Goal: Task Accomplishment & Management: Use online tool/utility

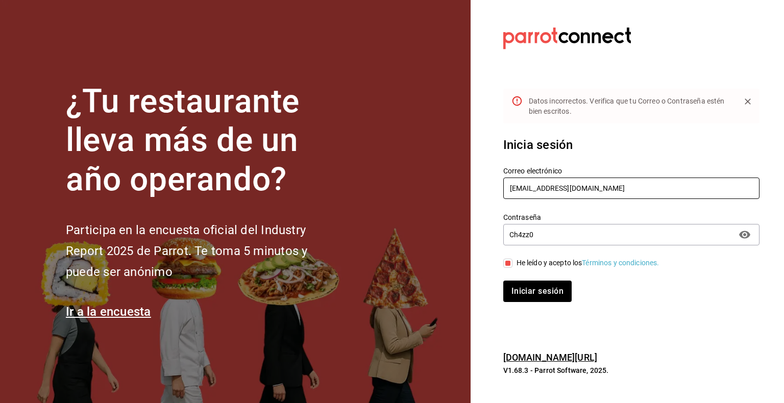
click at [557, 193] on input "[EMAIL_ADDRESS][DOMAIN_NAME]" at bounding box center [631, 188] width 256 height 21
click at [532, 283] on button "Iniciar sesión" at bounding box center [537, 291] width 69 height 21
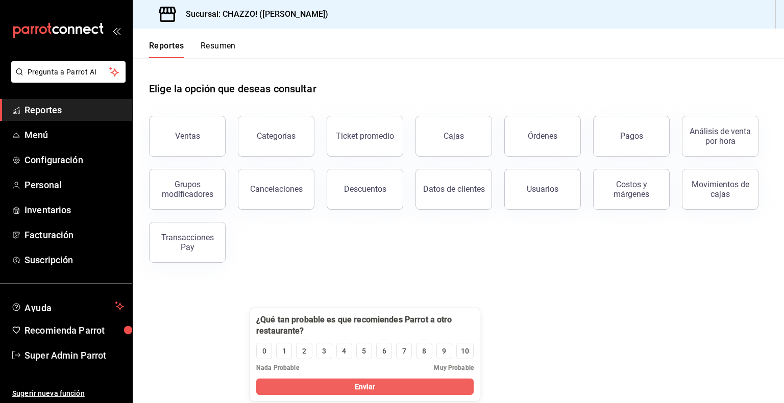
drag, startPoint x: 176, startPoint y: 315, endPoint x: 418, endPoint y: 322, distance: 242.5
click at [418, 322] on div at bounding box center [364, 325] width 217 height 22
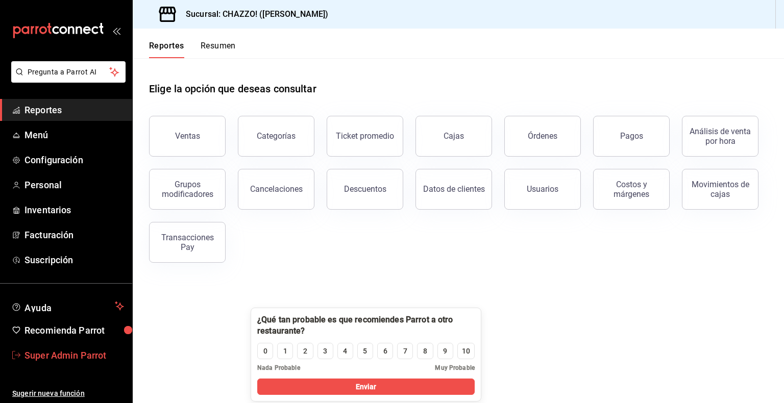
click at [70, 364] on link "Super Admin Parrot" at bounding box center [66, 355] width 132 height 22
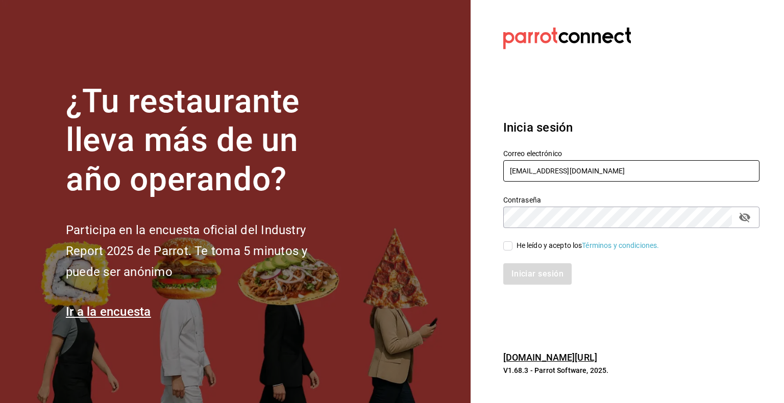
click at [547, 178] on input "[EMAIL_ADDRESS][DOMAIN_NAME]" at bounding box center [631, 170] width 256 height 21
type input "angelopolitano@cdmx.com"
click at [535, 243] on div "He leído y acepto los Términos y condiciones." at bounding box center [587, 245] width 143 height 11
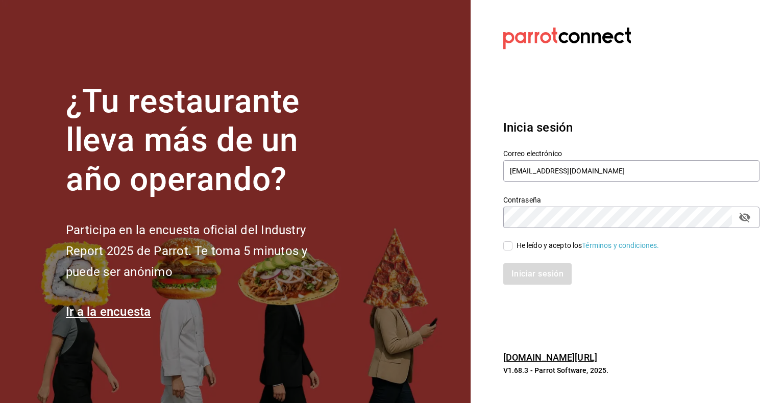
click at [512, 243] on input "He leído y acepto los Términos y condiciones." at bounding box center [507, 245] width 9 height 9
checkbox input "true"
click at [541, 281] on button "Iniciar sesión" at bounding box center [537, 273] width 69 height 21
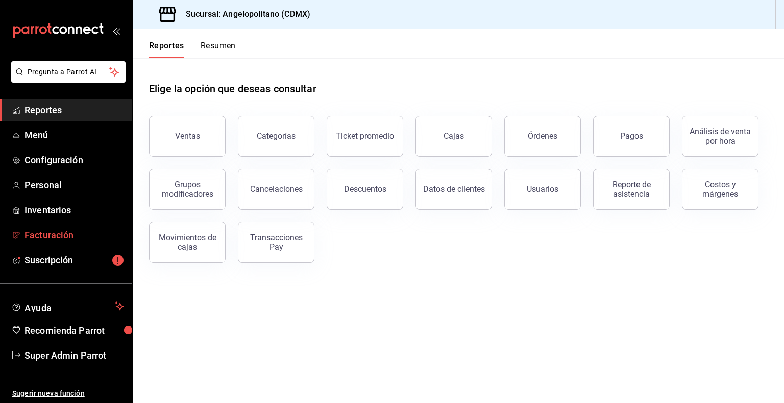
click at [37, 233] on span "Facturación" at bounding box center [74, 235] width 100 height 14
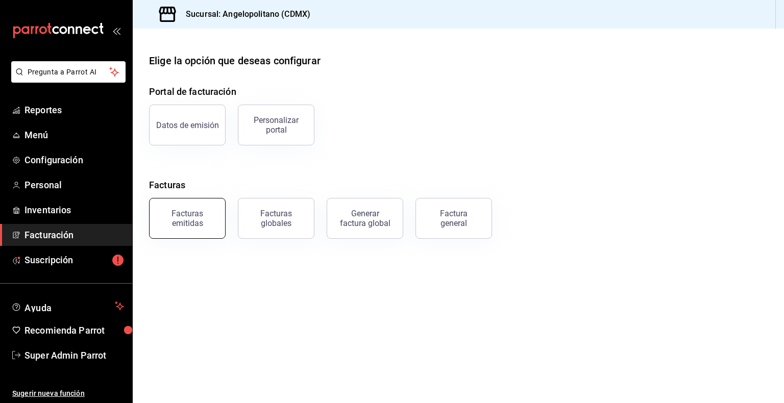
click at [221, 209] on button "Facturas emitidas" at bounding box center [187, 218] width 77 height 41
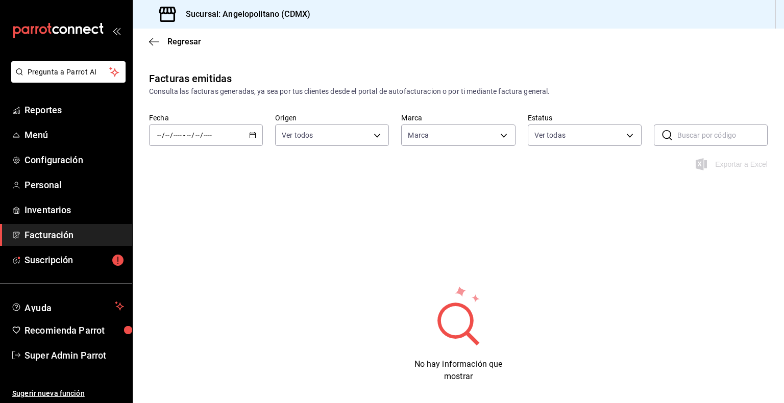
type input "e7b7265c-889c-41a5-bb0c-0e62bdb51750"
click at [229, 140] on div "/ / - / /" at bounding box center [206, 135] width 114 height 21
click at [208, 285] on span "Rango de fechas" at bounding box center [197, 281] width 79 height 11
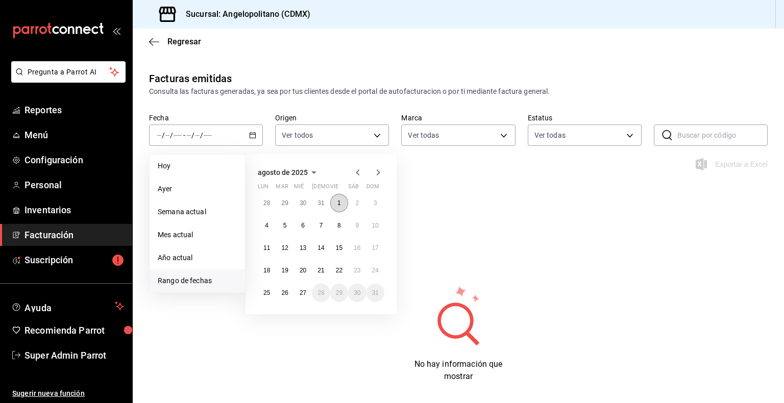
click at [342, 207] on button "1" at bounding box center [339, 203] width 18 height 18
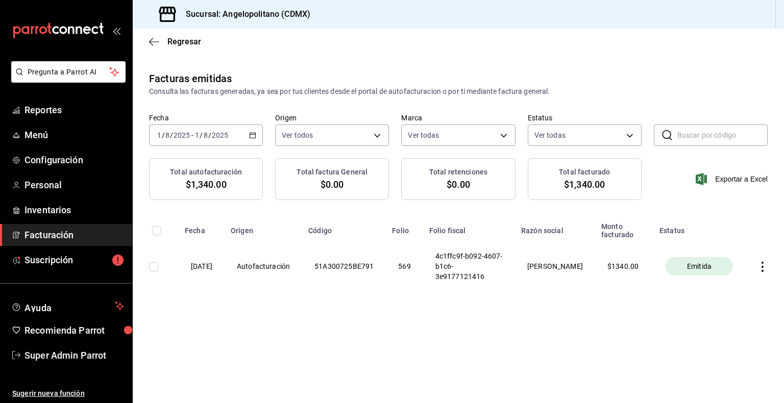
click at [764, 272] on icon "button" at bounding box center [762, 267] width 10 height 10
click at [720, 246] on div "Descargar PDF" at bounding box center [730, 242] width 49 height 8
